Goal: Browse casually

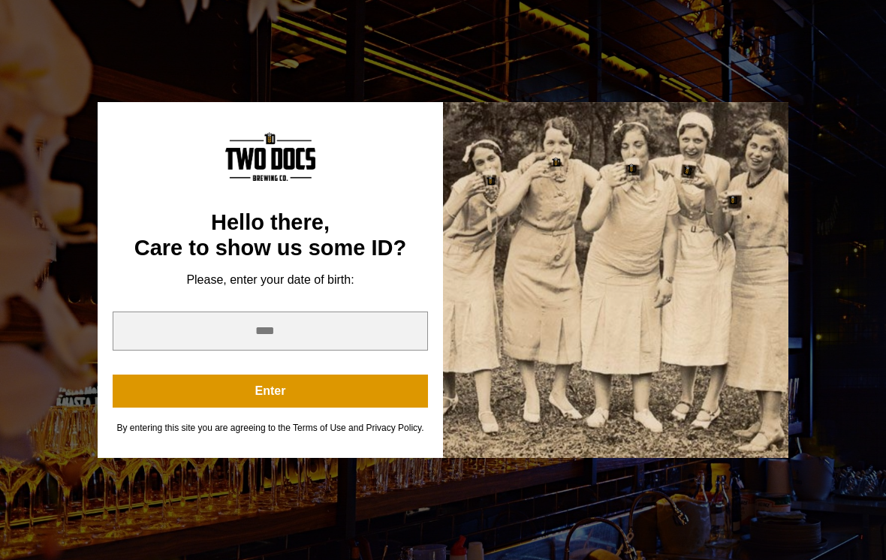
scroll to position [375, 0]
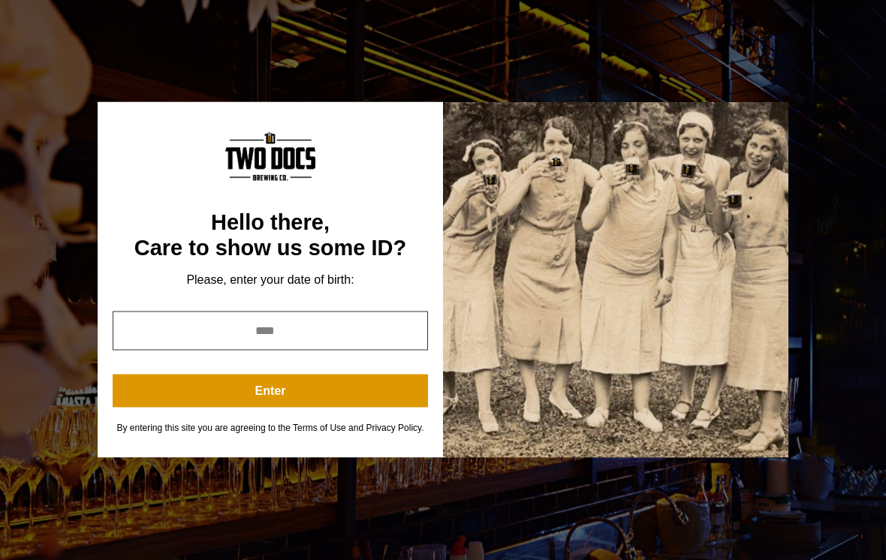
click at [329, 343] on input "year" at bounding box center [271, 331] width 316 height 39
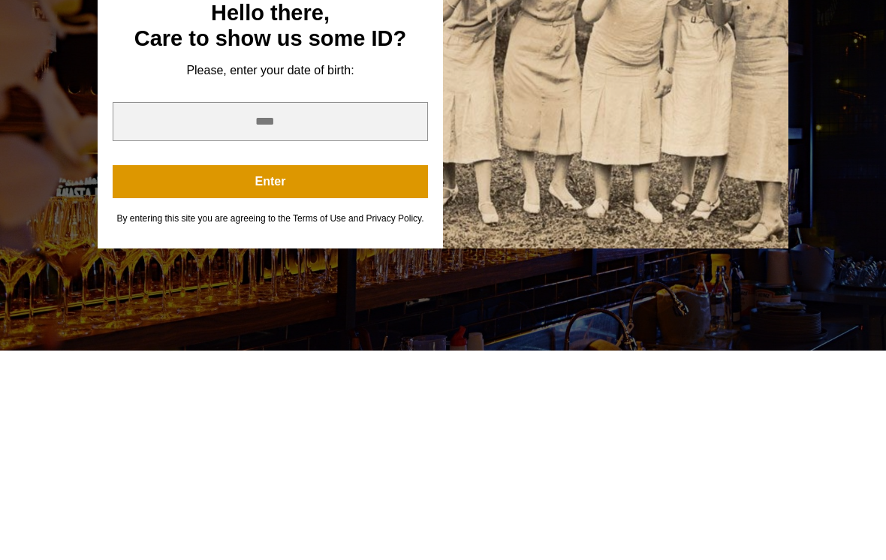
click at [308, 375] on button "Enter" at bounding box center [271, 391] width 316 height 33
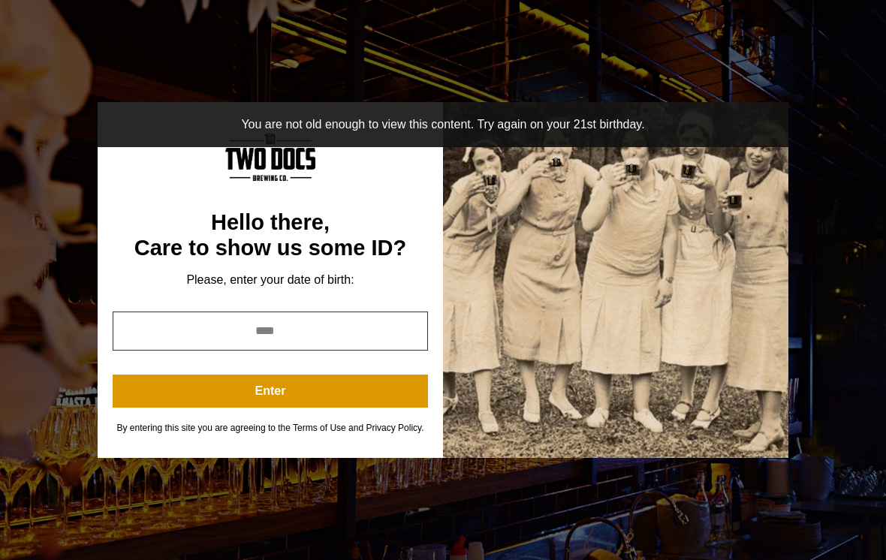
click at [297, 340] on input "****" at bounding box center [271, 331] width 316 height 39
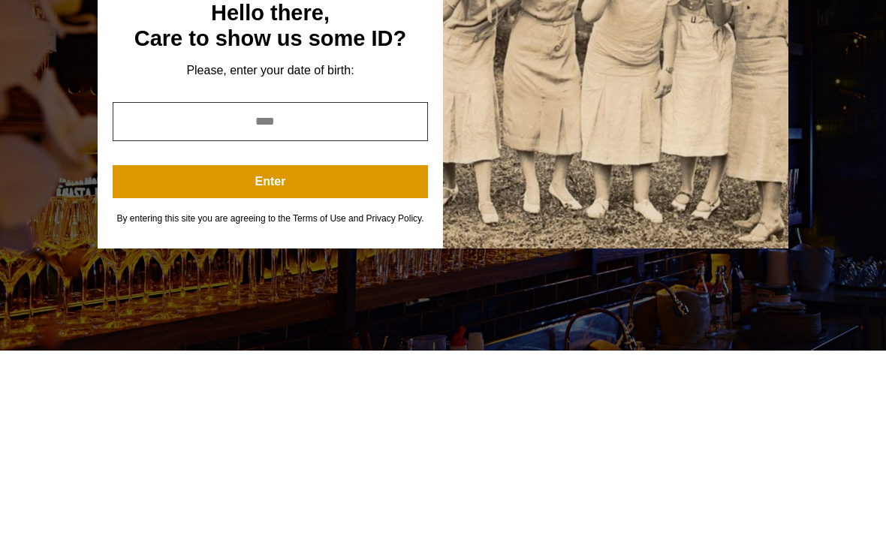
type input "*"
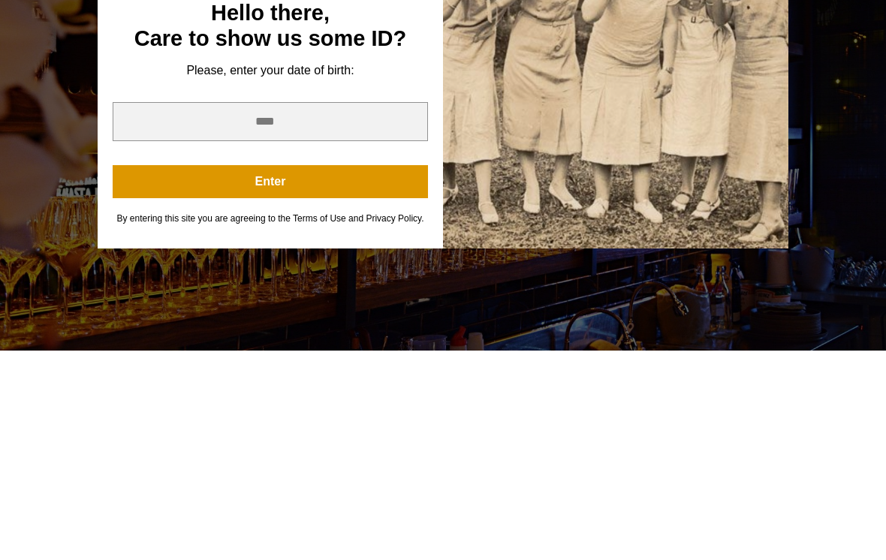
click at [309, 375] on button "Enter" at bounding box center [271, 391] width 316 height 33
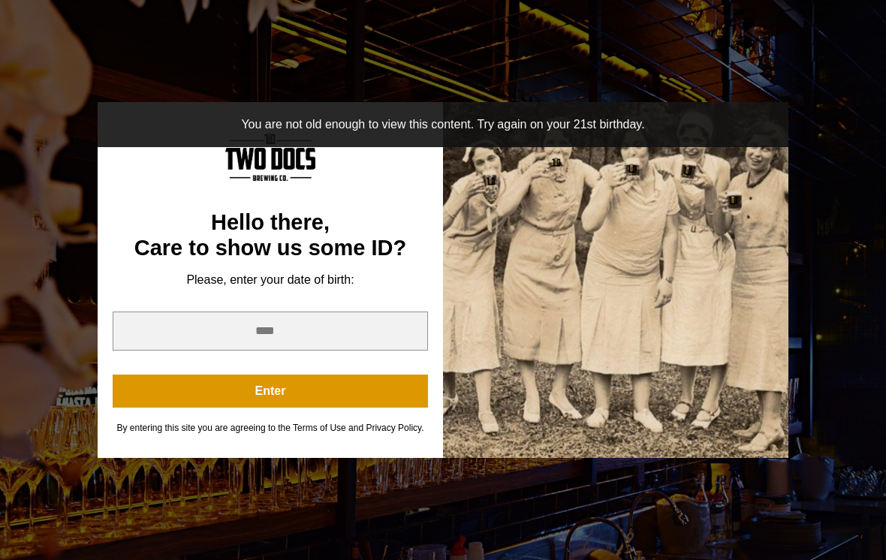
click at [283, 405] on button "Enter" at bounding box center [271, 391] width 316 height 33
click at [278, 408] on button "Enter" at bounding box center [271, 391] width 316 height 33
click at [325, 351] on input "****" at bounding box center [271, 331] width 316 height 39
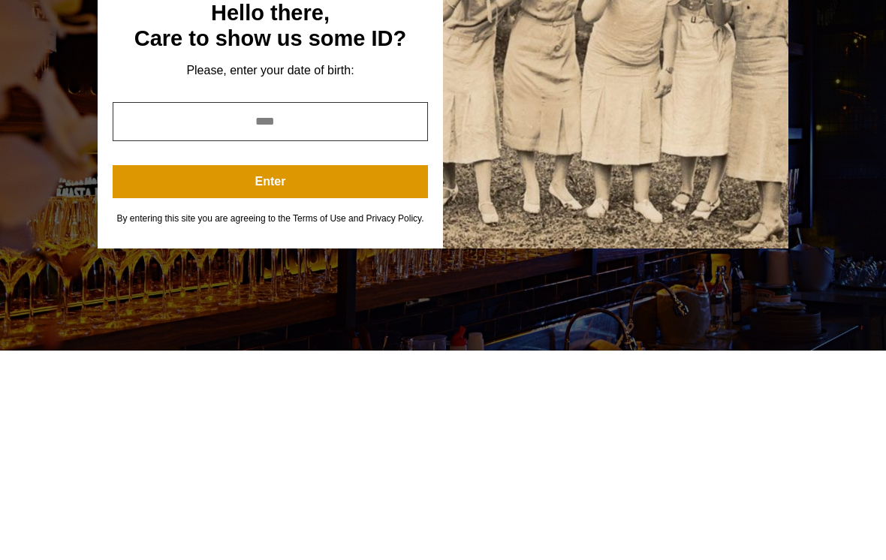
type input "*"
type input "****"
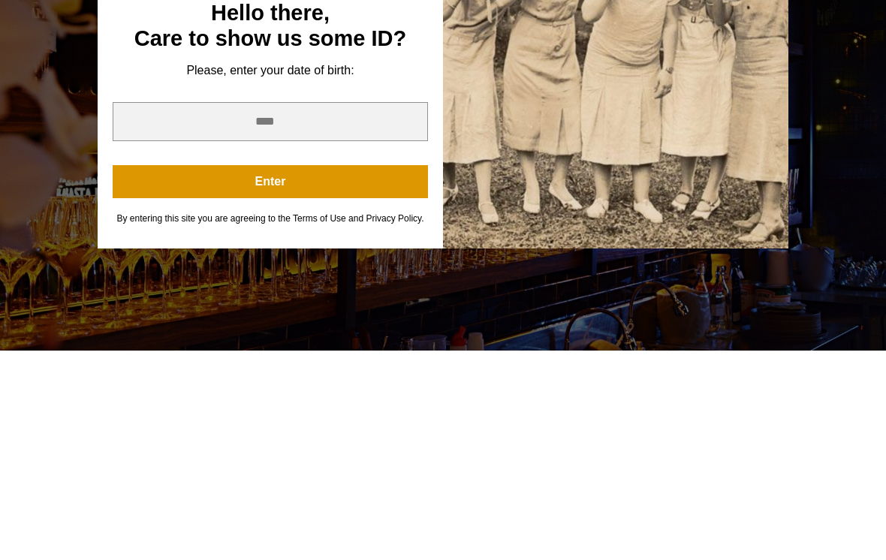
click at [295, 375] on button "Enter" at bounding box center [271, 391] width 316 height 33
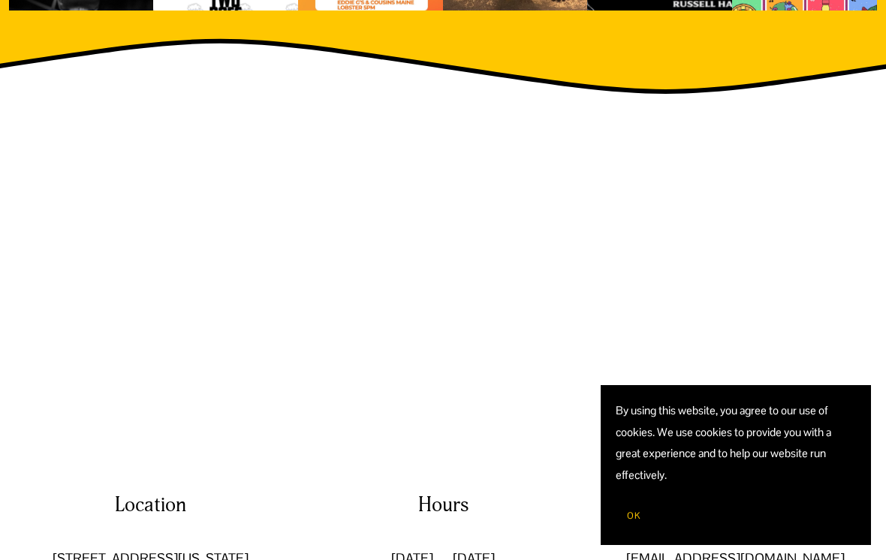
scroll to position [1816, 0]
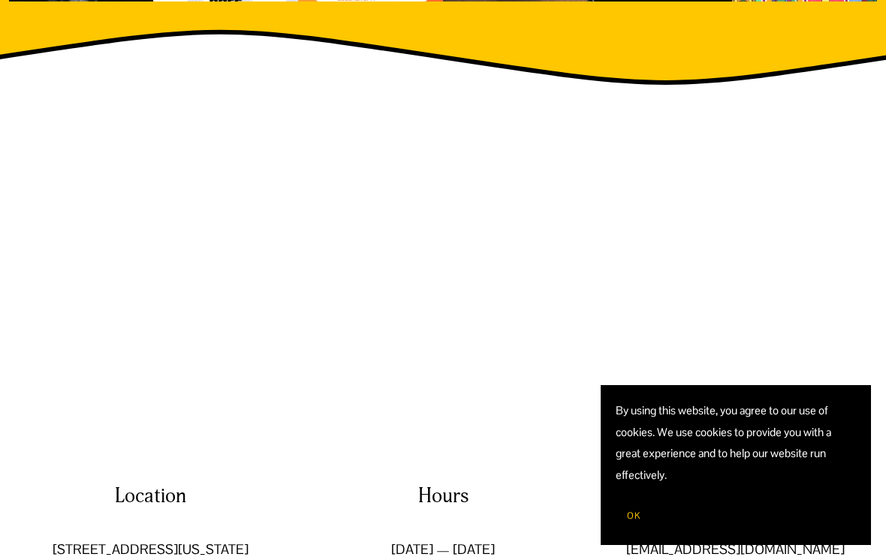
click at [636, 522] on span "OK" at bounding box center [634, 516] width 14 height 12
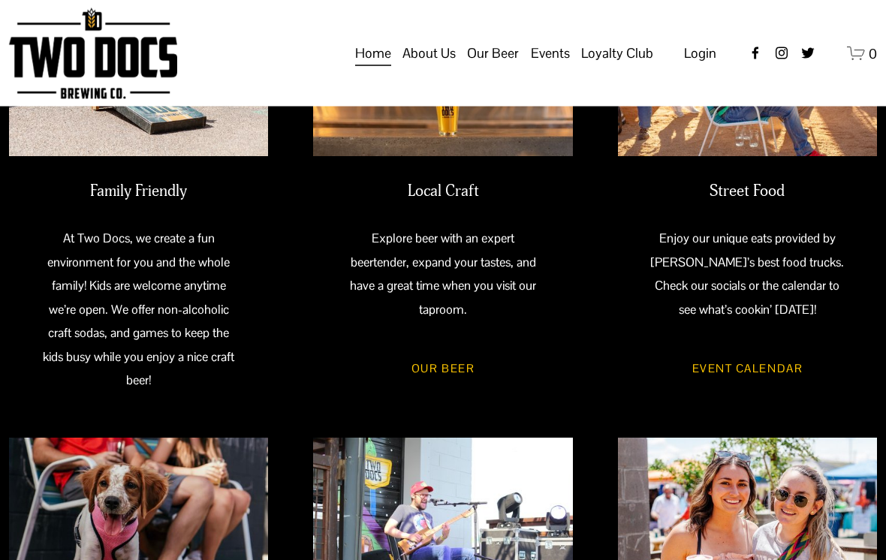
scroll to position [582, 0]
click at [599, 101] on div "Skip to Content Open Menu Close Menu" at bounding box center [443, 53] width 886 height 107
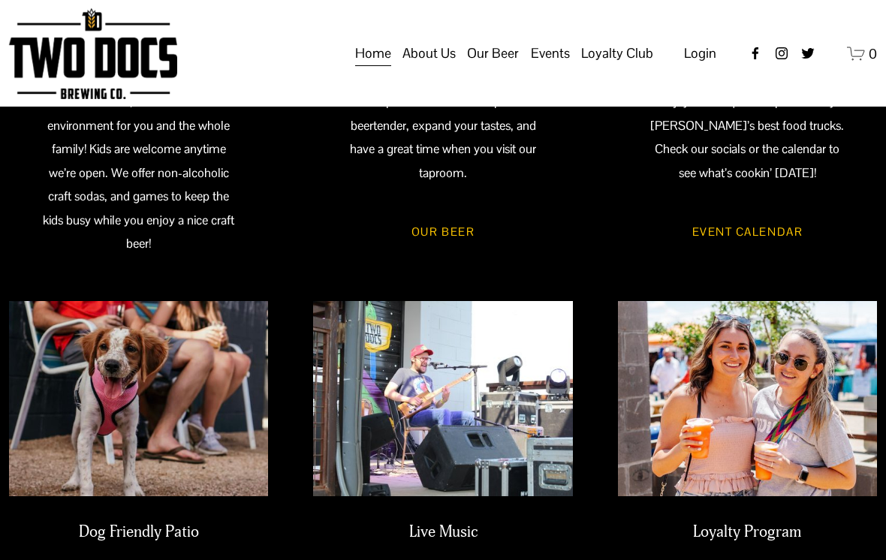
scroll to position [706, 0]
